Goal: Information Seeking & Learning: Understand process/instructions

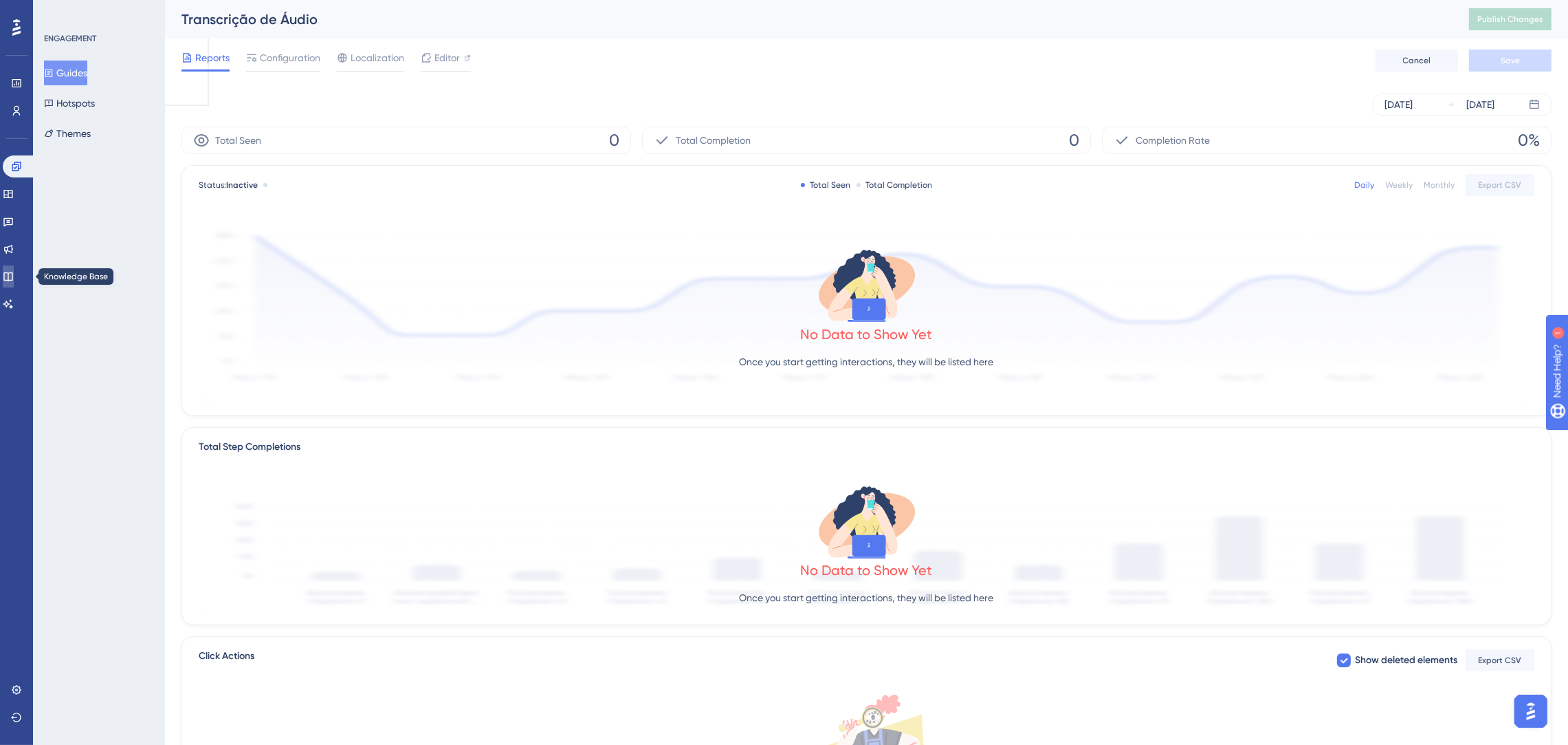
click at [14, 271] on icon at bounding box center [8, 276] width 11 height 11
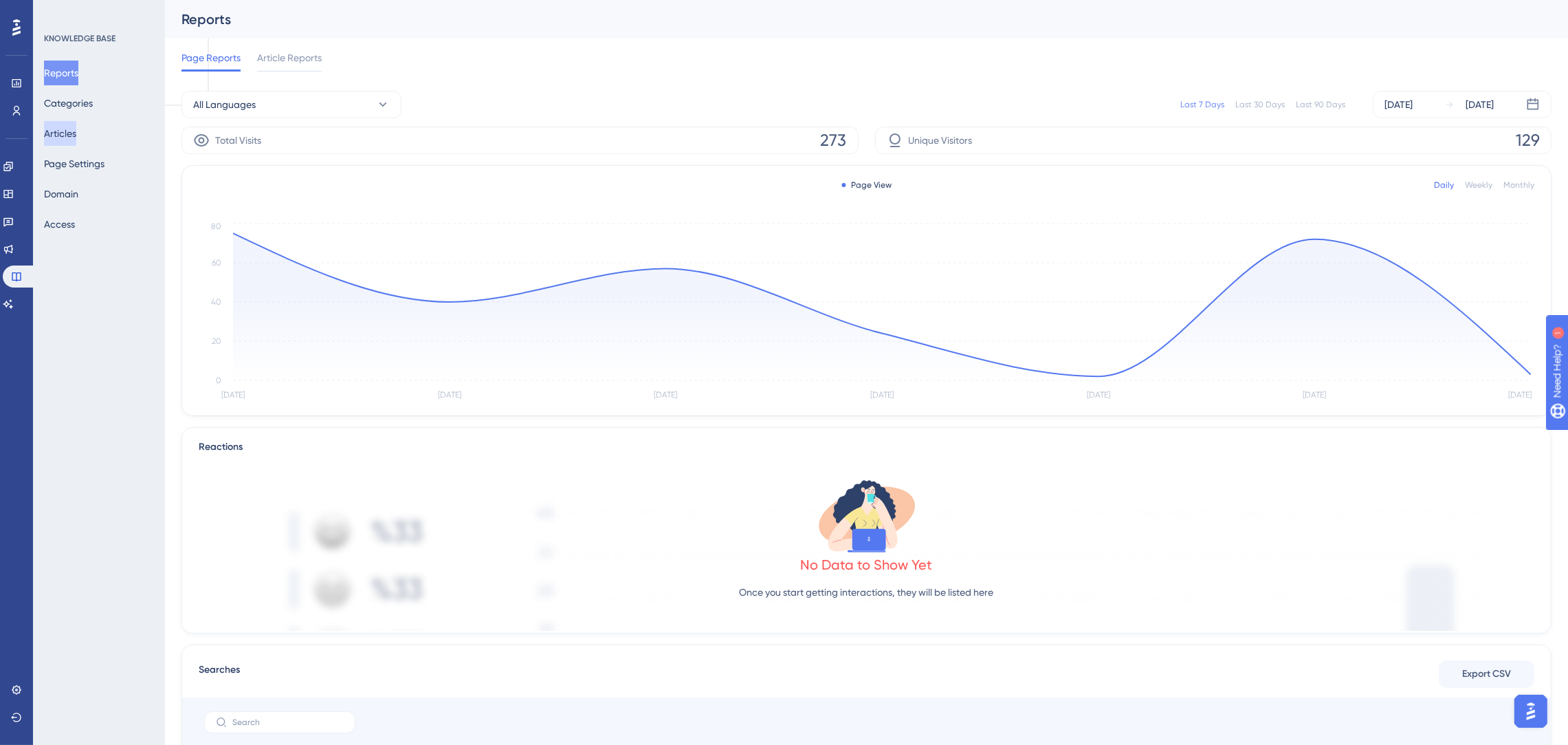
click at [76, 136] on button "Articles" at bounding box center [60, 134] width 33 height 25
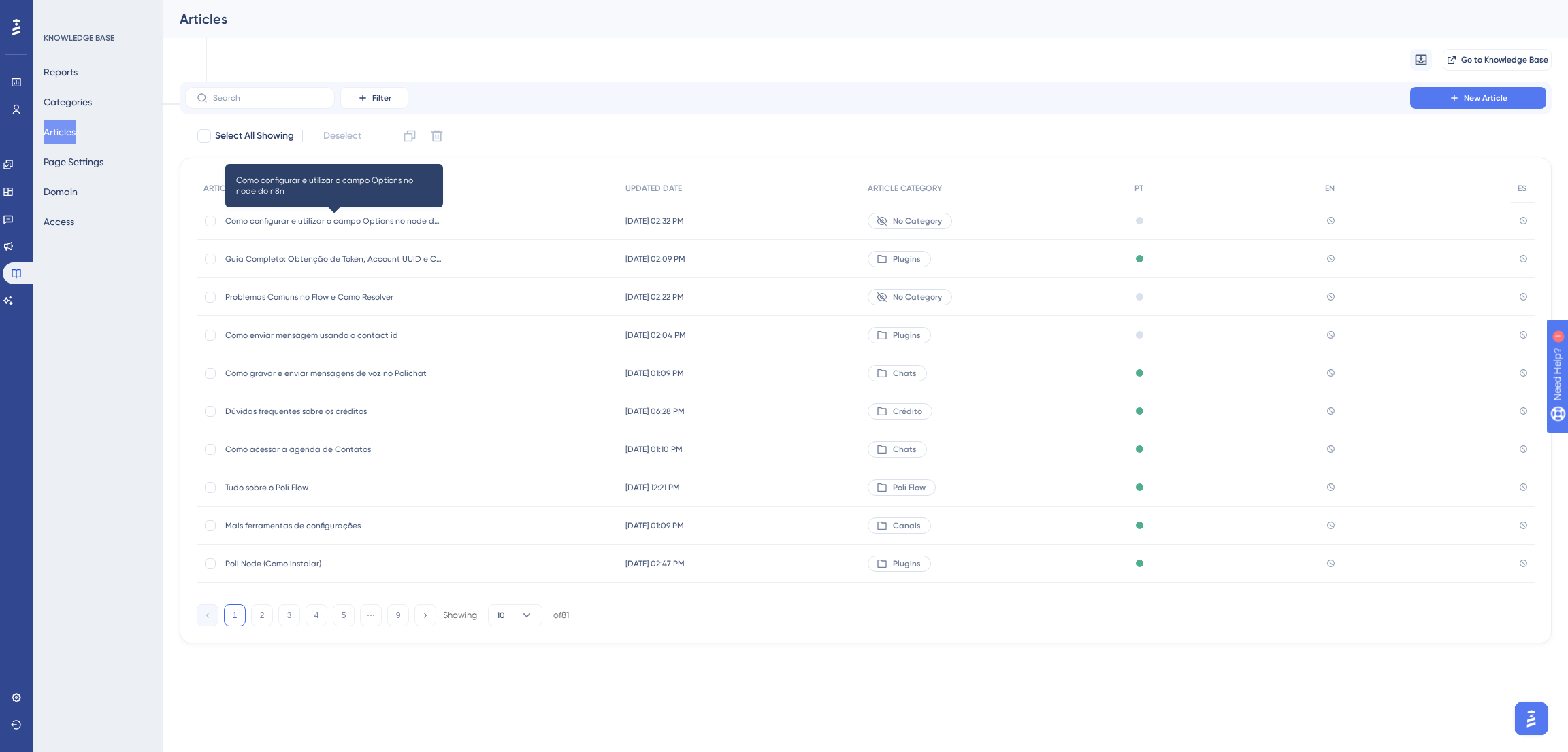
click at [299, 222] on span "Como configurar e utilizar o campo Options no node do n8n" at bounding box center [334, 221] width 218 height 11
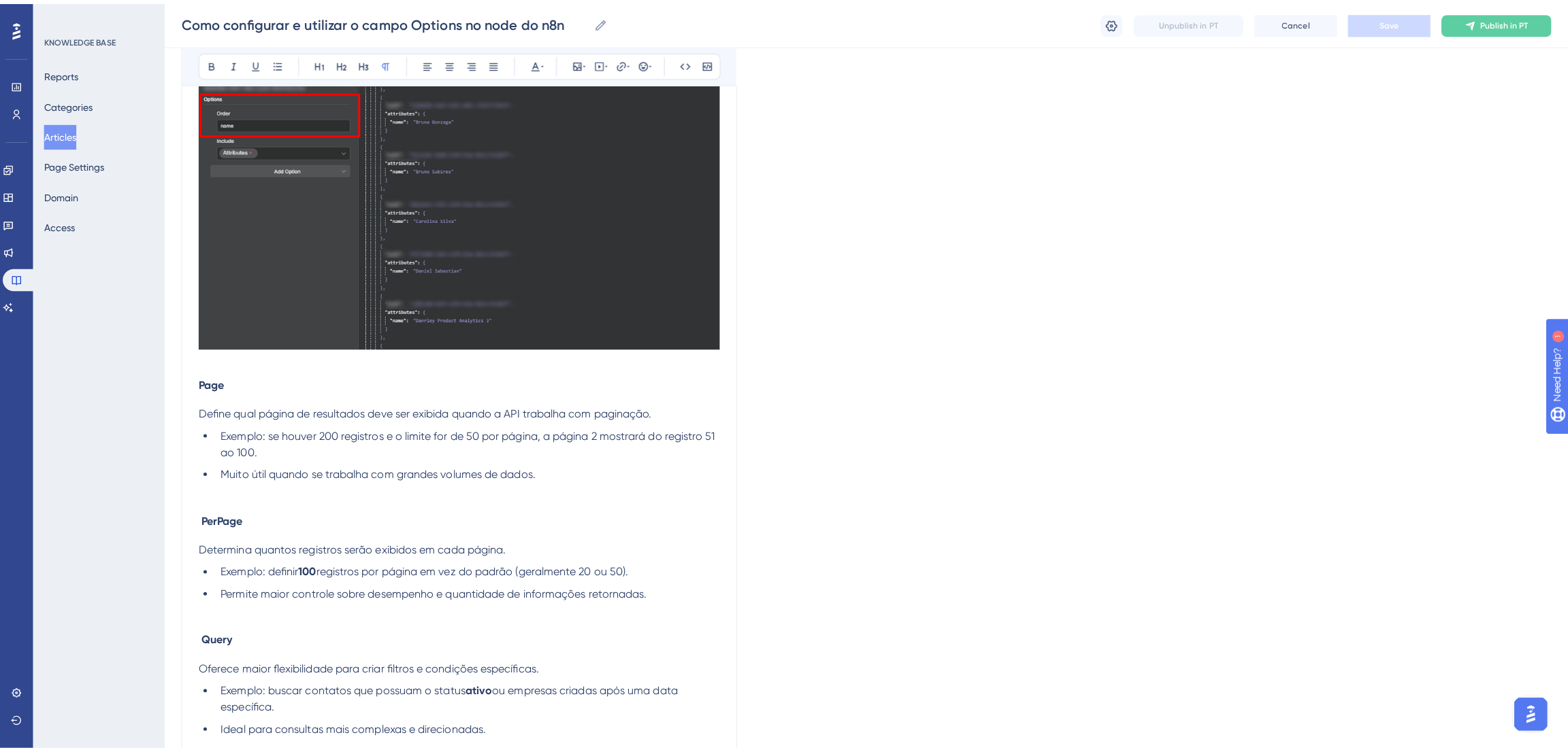
scroll to position [1224, 0]
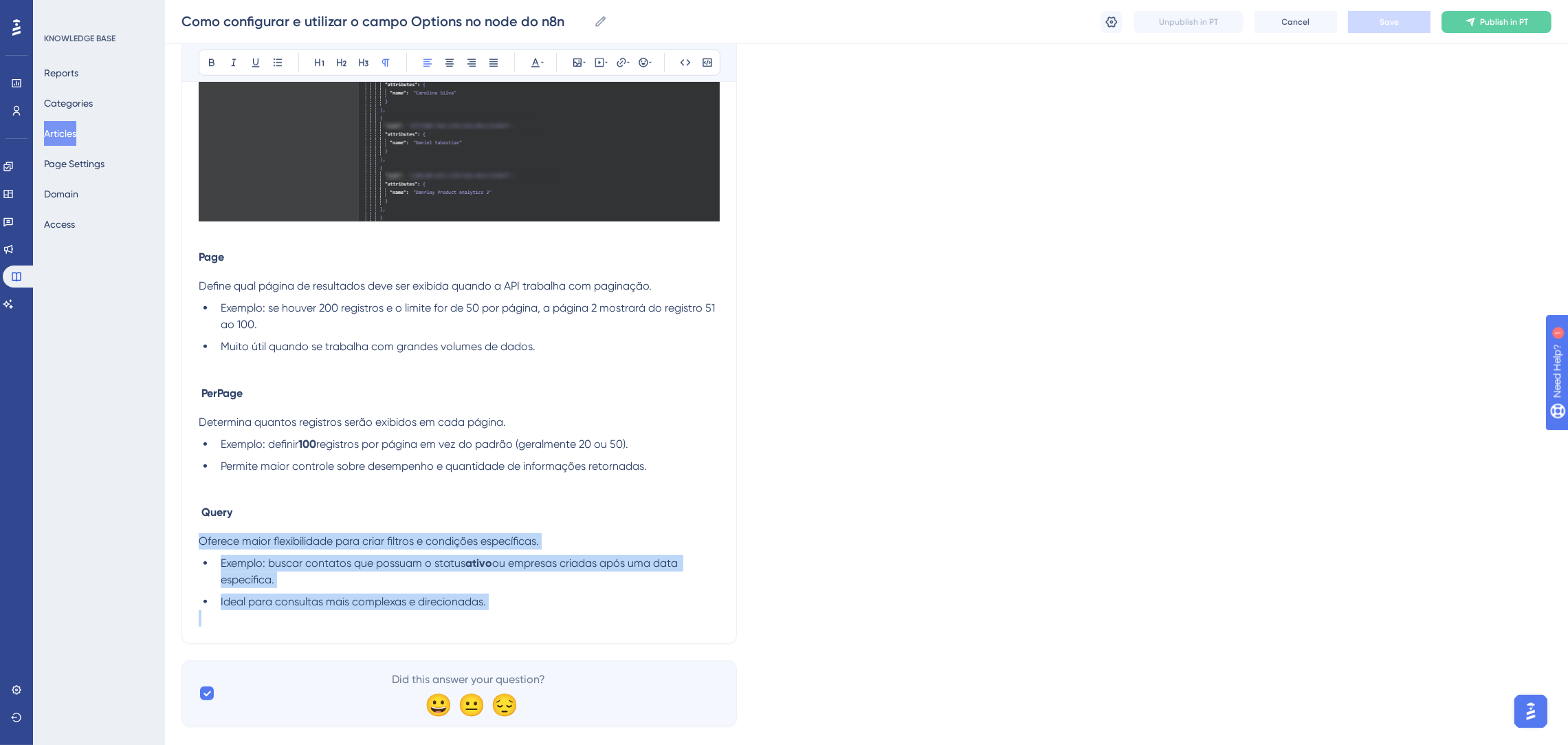
drag, startPoint x: 494, startPoint y: 625, endPoint x: 153, endPoint y: 532, distance: 353.5
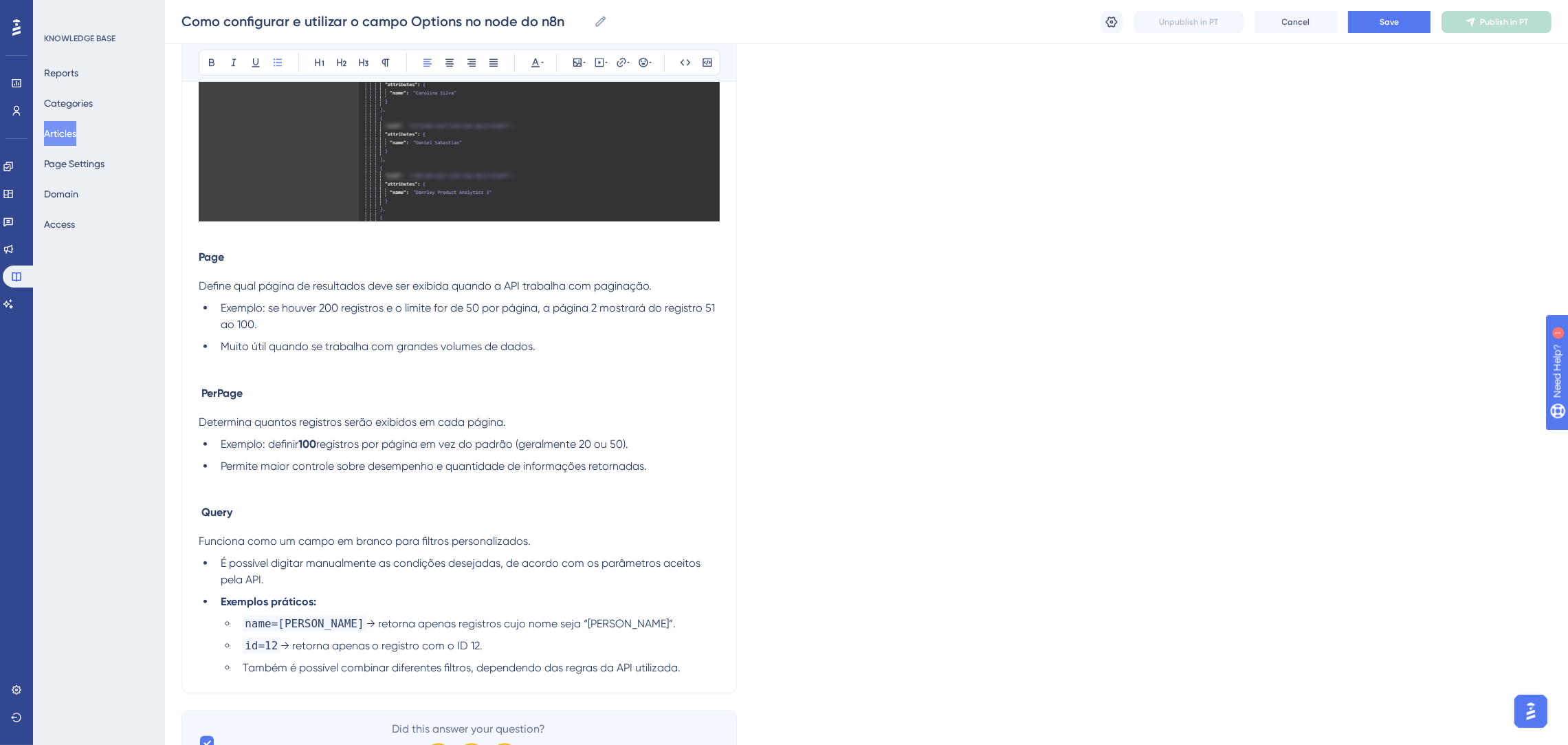
click at [448, 566] on span "É possível digitar manualmente as condições desejadas, de acordo com os parâmet…" at bounding box center [462, 571] width 483 height 30
click at [447, 588] on li "É possível digitar manualmente as condições desejadas, de acordo com os parâmet…" at bounding box center [467, 571] width 505 height 33
click at [439, 603] on li "Exemplos práticos:" at bounding box center [467, 602] width 505 height 17
click at [678, 670] on span "Também é possível combinar diferentes filtros, dependendo das regras da API uti…" at bounding box center [462, 667] width 438 height 13
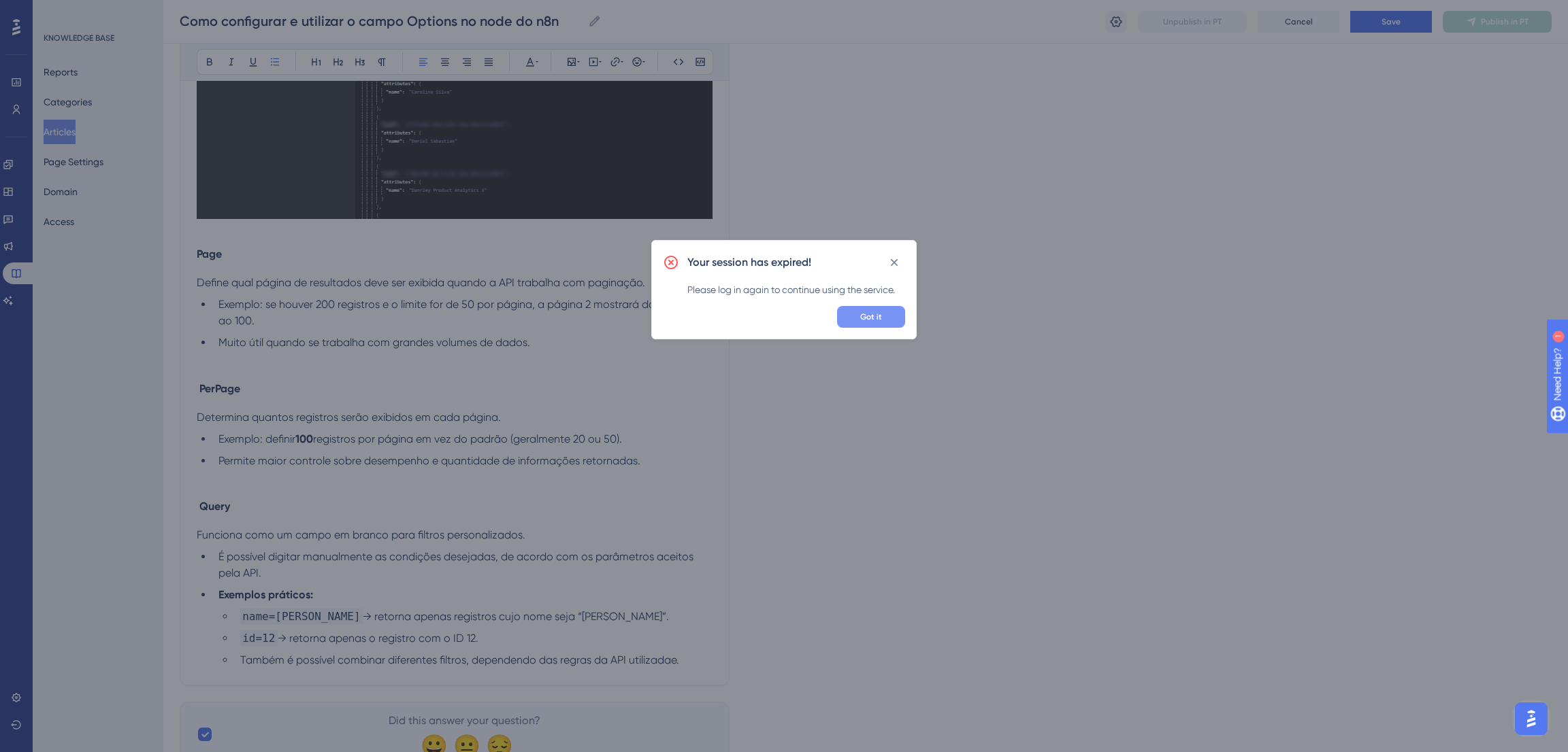
click at [872, 324] on button "Got it" at bounding box center [871, 317] width 68 height 22
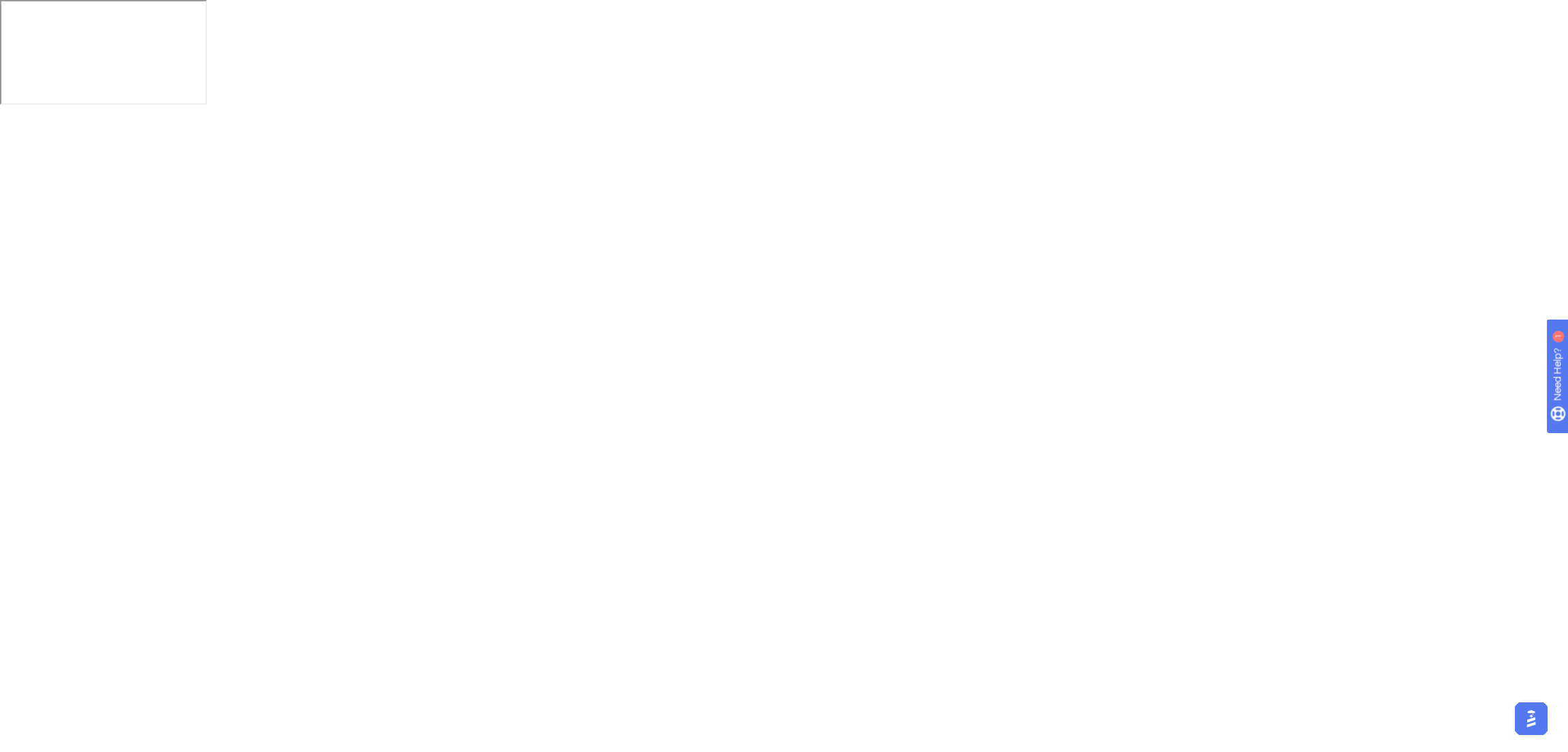
scroll to position [0, 0]
